Goal: Transaction & Acquisition: Purchase product/service

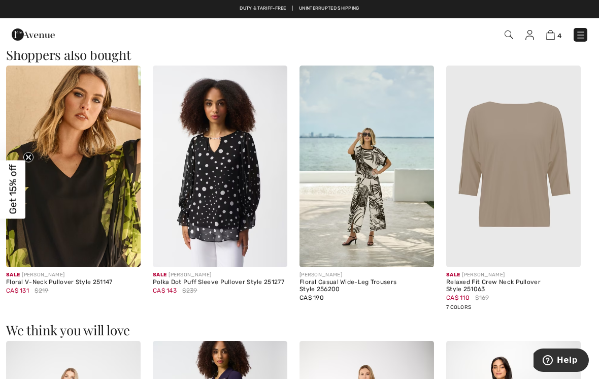
scroll to position [565, 0]
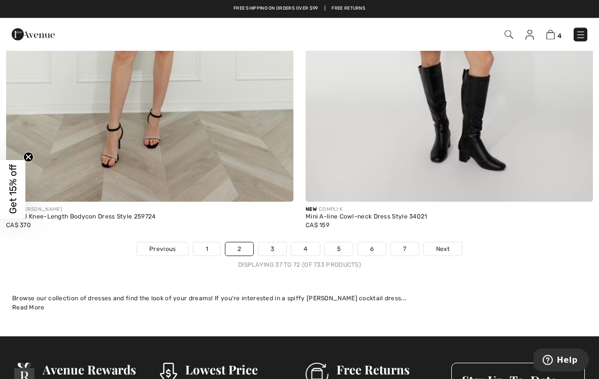
scroll to position [8650, 0]
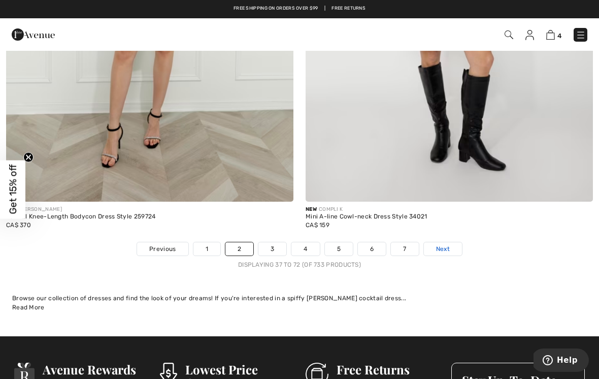
click at [444, 244] on span "Next" at bounding box center [443, 248] width 14 height 9
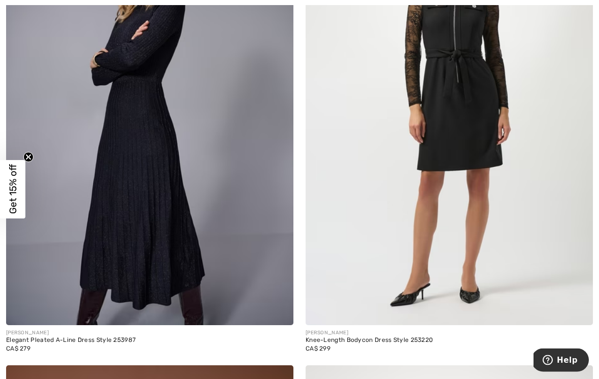
scroll to position [4635, 0]
click at [168, 143] on img at bounding box center [150, 109] width 288 height 431
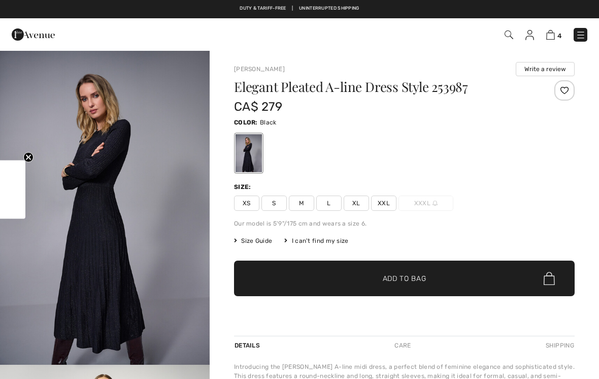
checkbox input "true"
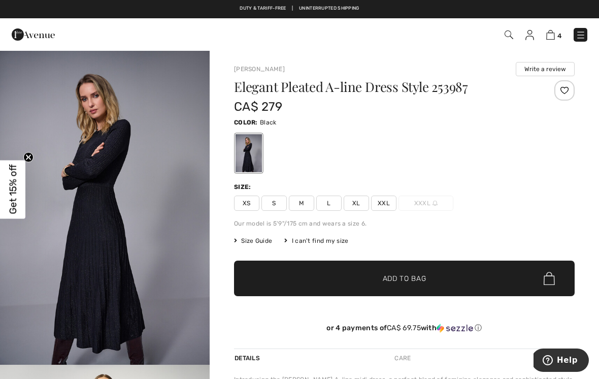
click at [331, 202] on span "L" at bounding box center [328, 203] width 25 height 15
click at [405, 280] on span "Add to Bag" at bounding box center [405, 278] width 44 height 11
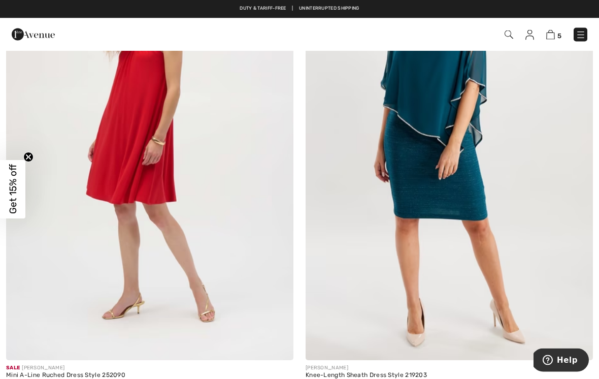
scroll to position [6636, 0]
